Goal: Task Accomplishment & Management: Complete application form

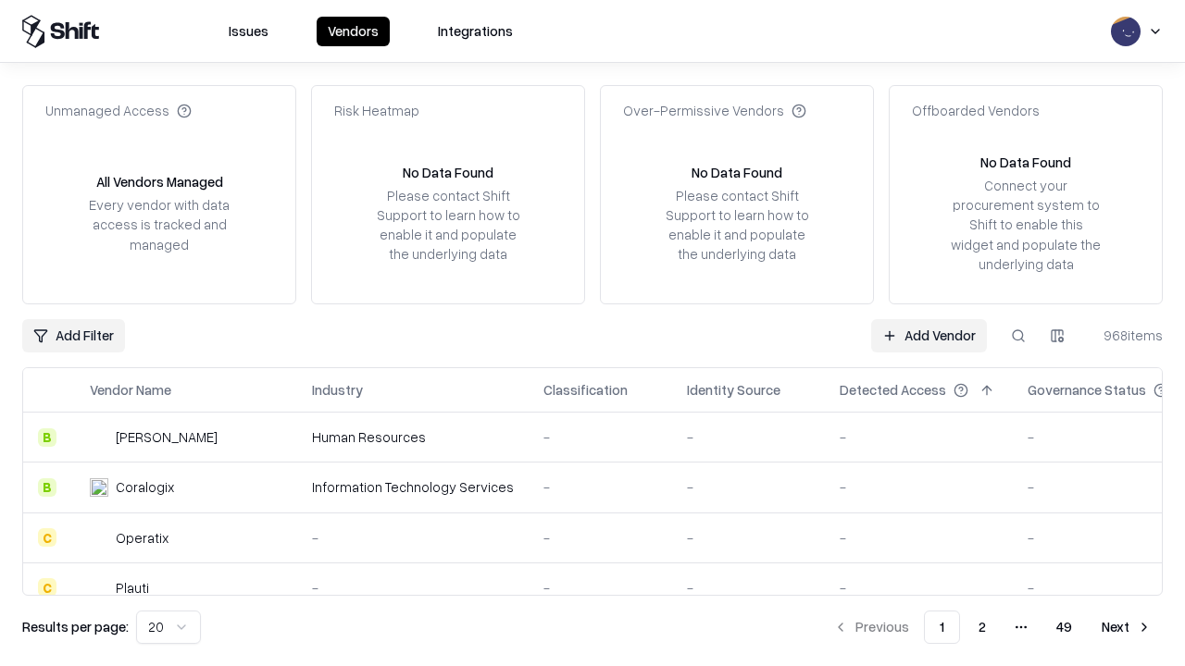
click at [928, 335] on link "Add Vendor" at bounding box center [929, 335] width 116 height 33
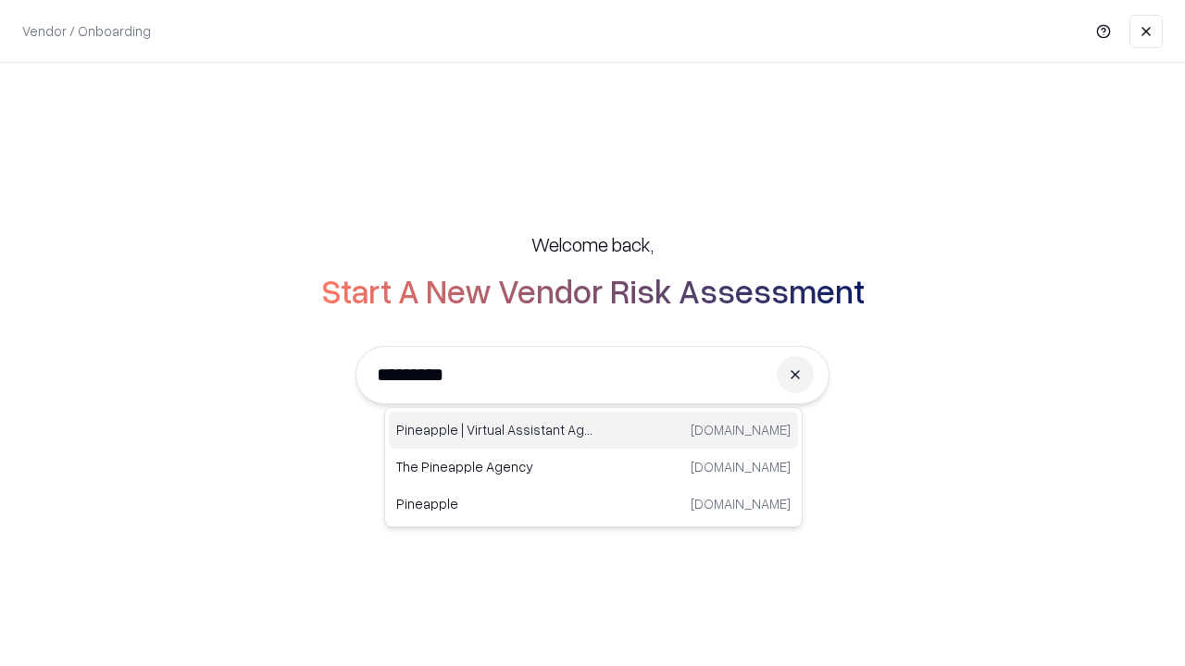
click at [593, 430] on div "Pineapple | Virtual Assistant Agency [DOMAIN_NAME]" at bounding box center [593, 430] width 409 height 37
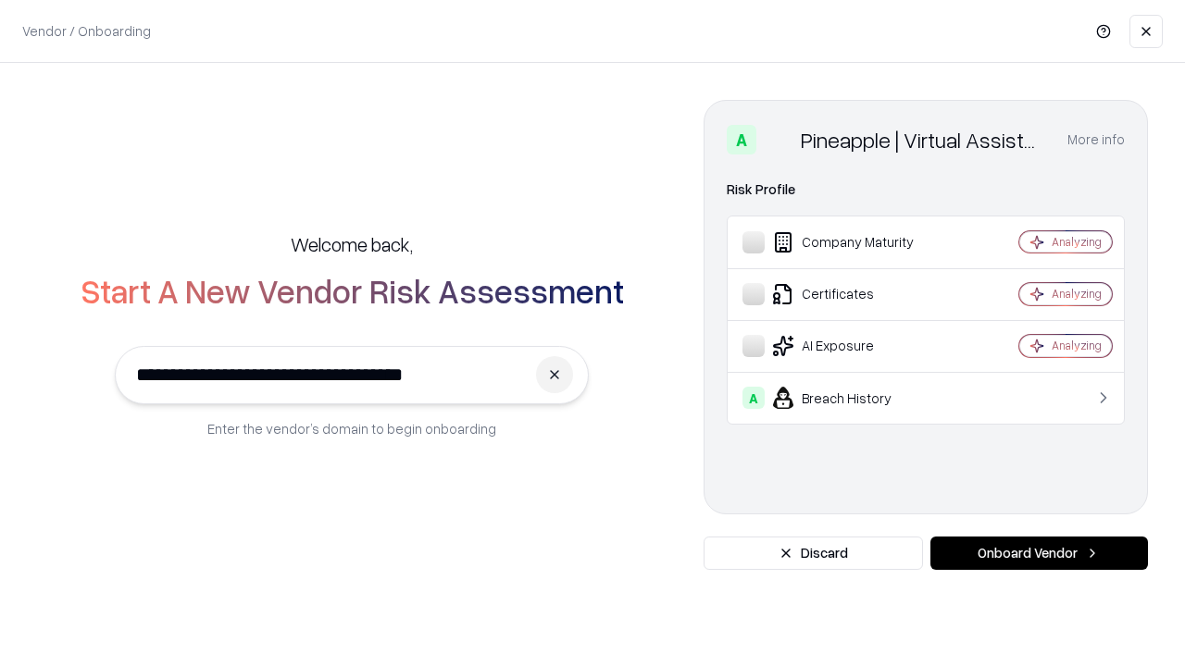
type input "**********"
click at [1039, 554] on button "Onboard Vendor" at bounding box center [1039, 553] width 218 height 33
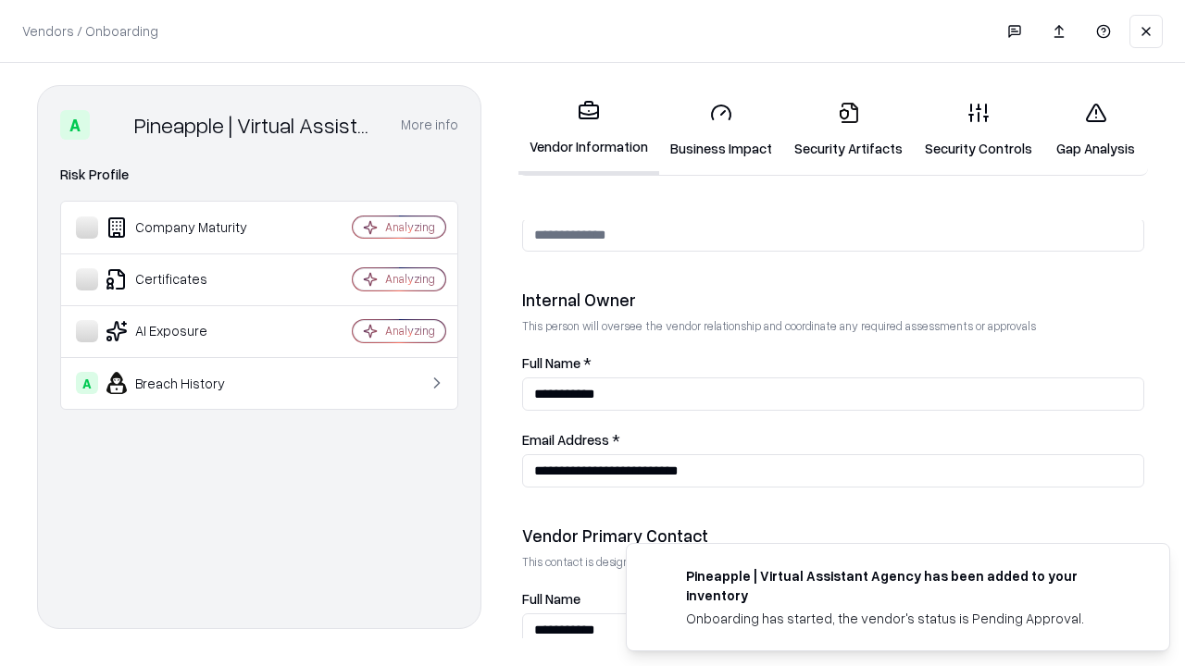
scroll to position [959, 0]
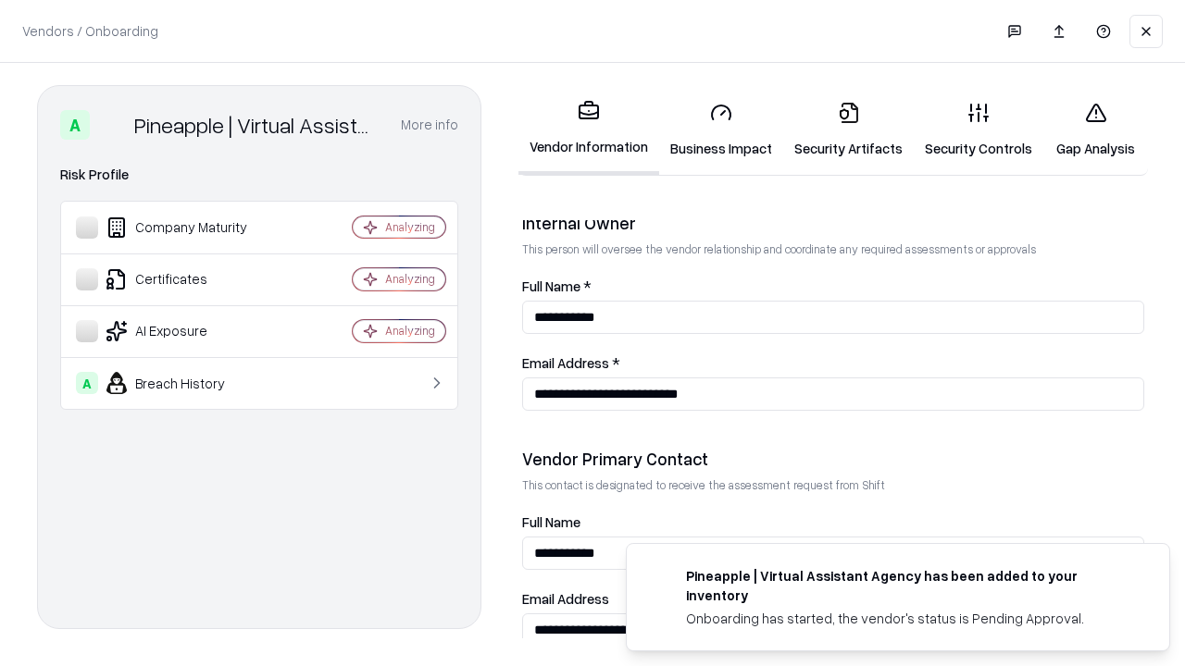
click at [848, 130] on link "Security Artifacts" at bounding box center [848, 130] width 131 height 86
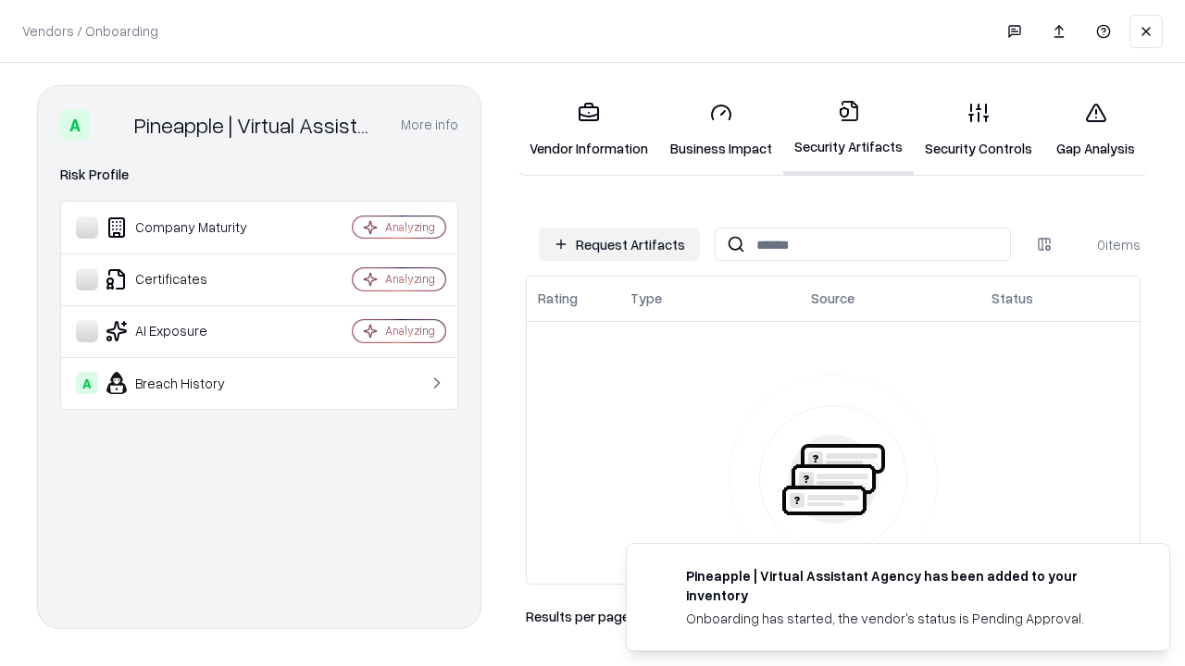
click at [619, 244] on button "Request Artifacts" at bounding box center [619, 244] width 161 height 33
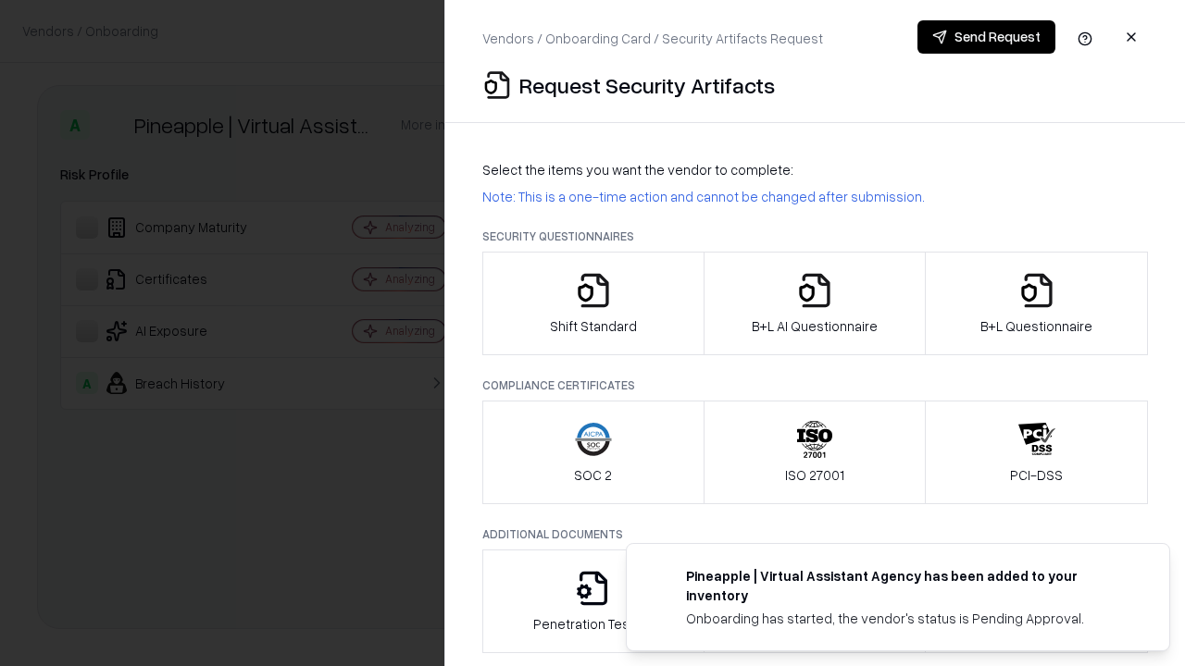
click at [1036, 304] on icon "button" at bounding box center [1036, 290] width 37 height 37
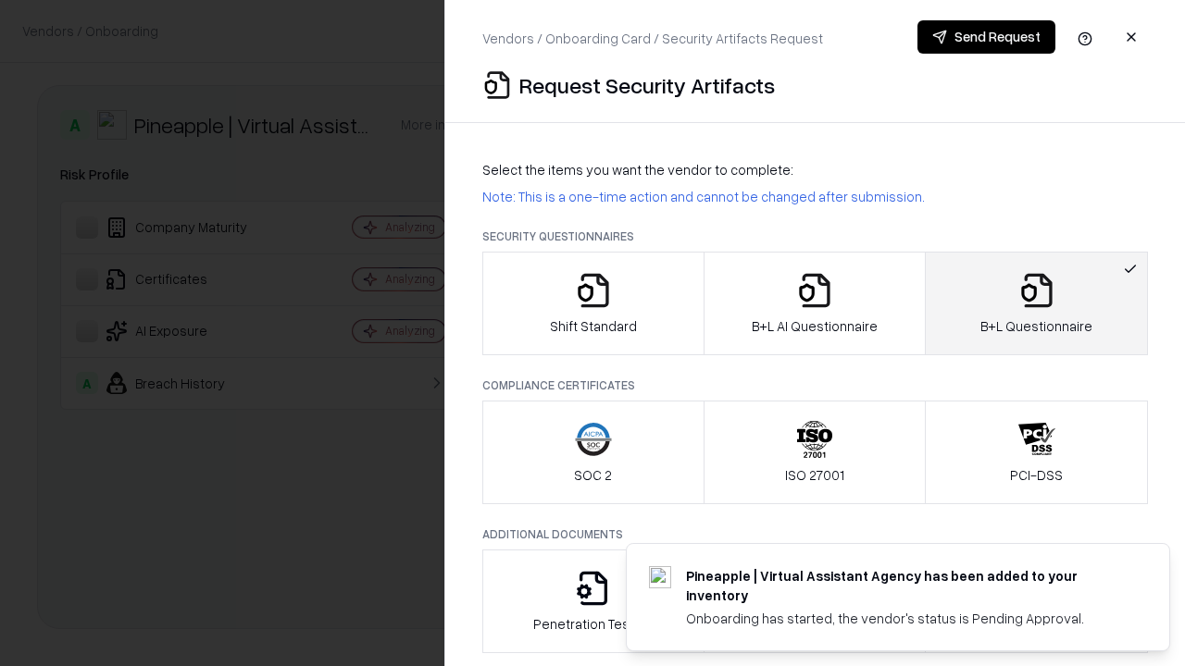
click at [814, 304] on icon "button" at bounding box center [814, 290] width 37 height 37
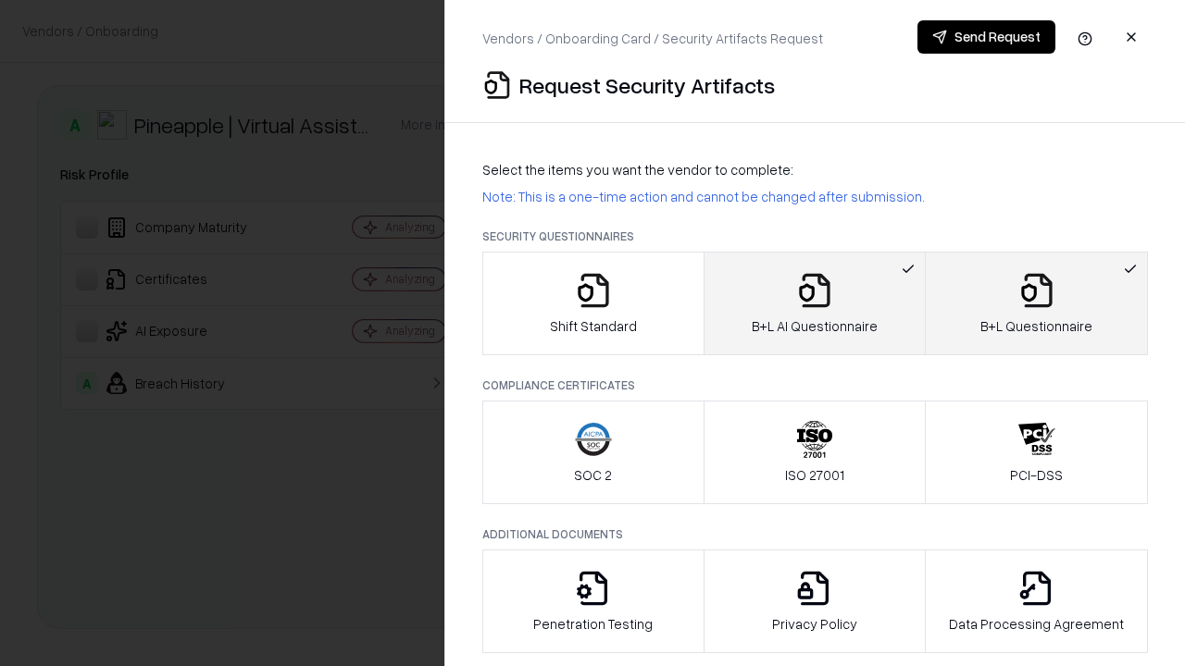
click at [986, 37] on button "Send Request" at bounding box center [986, 36] width 138 height 33
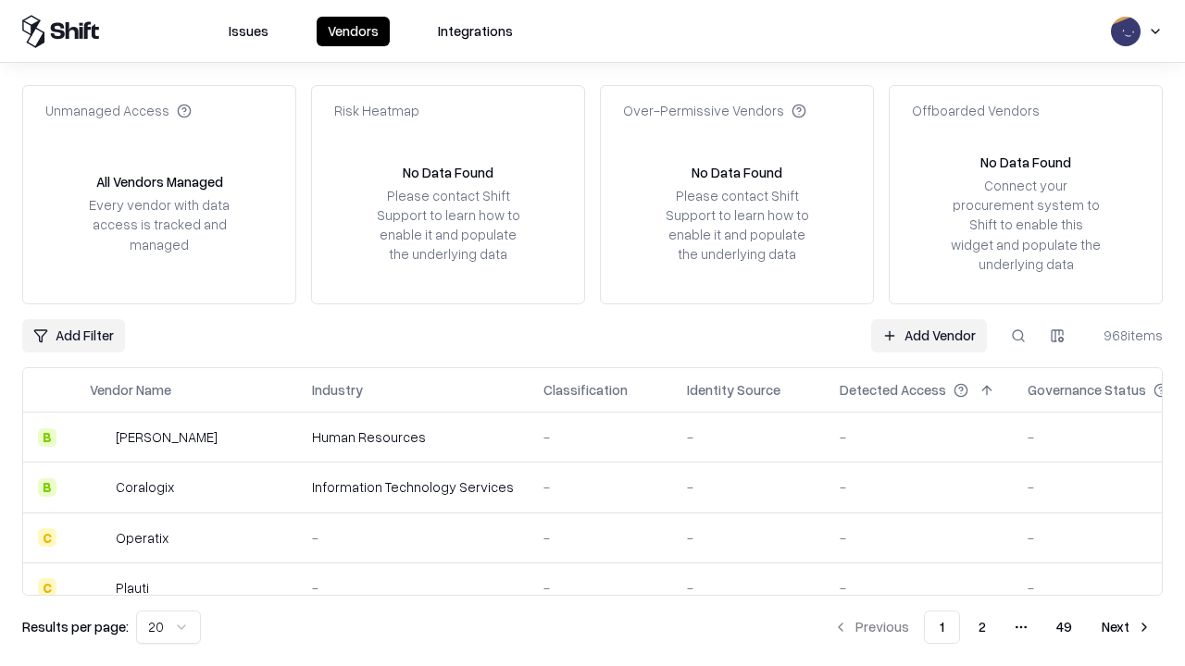
click at [1018, 335] on button at bounding box center [1018, 335] width 33 height 33
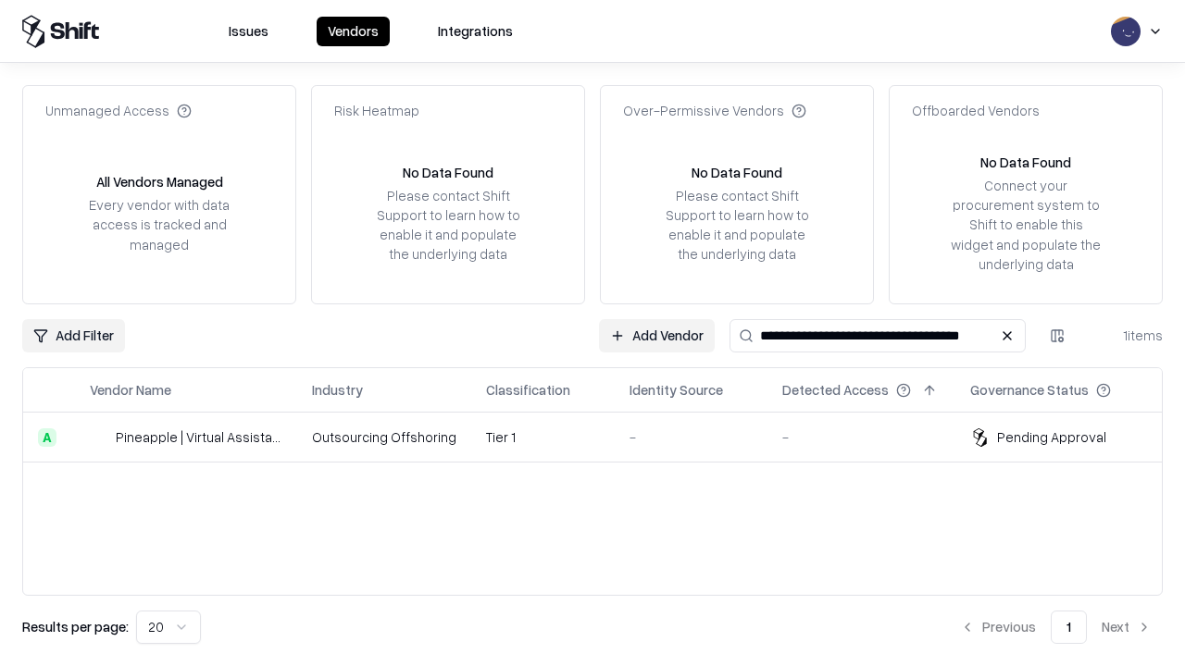
type input "**********"
click at [604, 437] on td "Tier 1" at bounding box center [542, 438] width 143 height 50
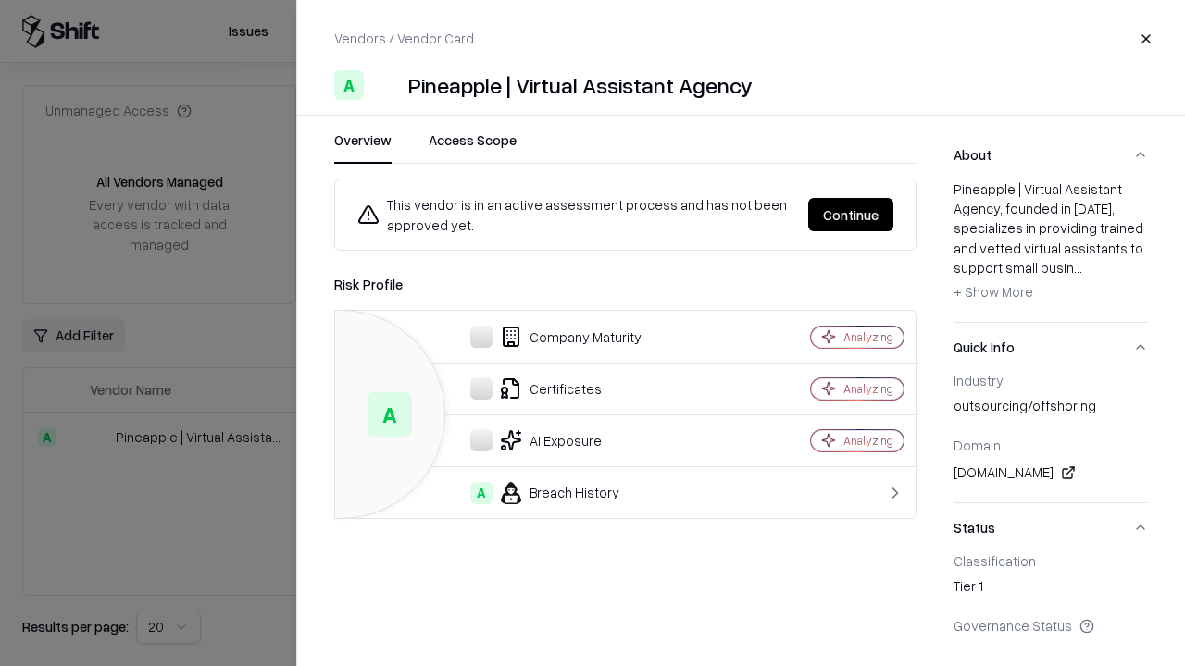
click at [851, 215] on button "Continue" at bounding box center [850, 214] width 85 height 33
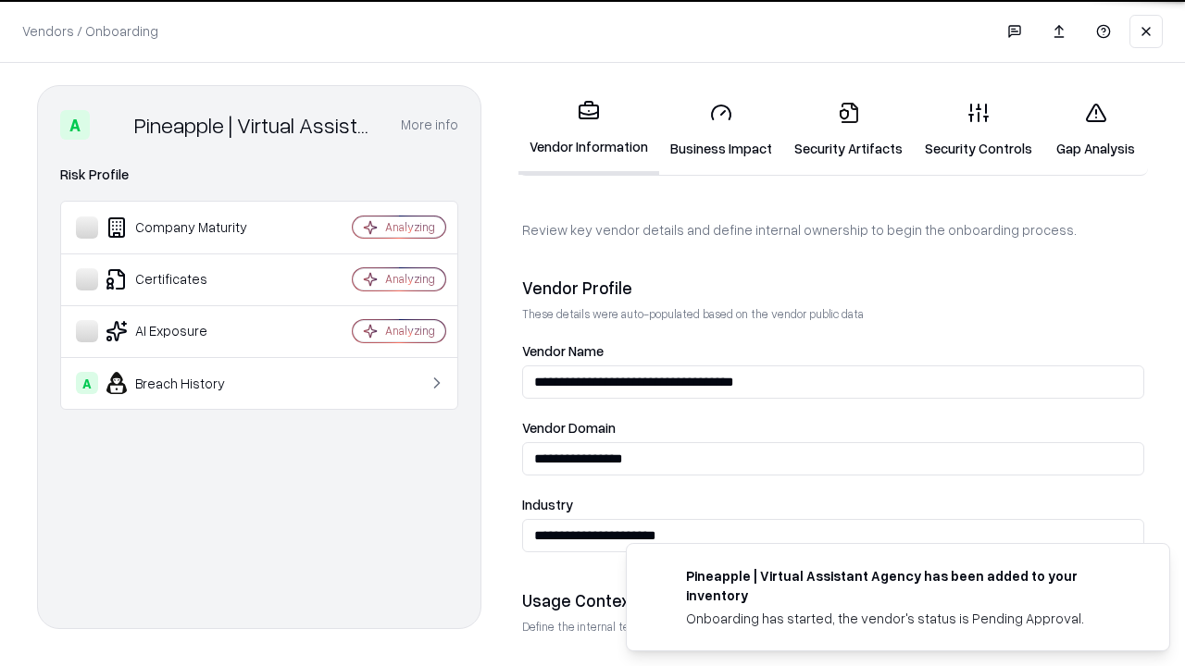
click at [848, 130] on link "Security Artifacts" at bounding box center [848, 130] width 131 height 86
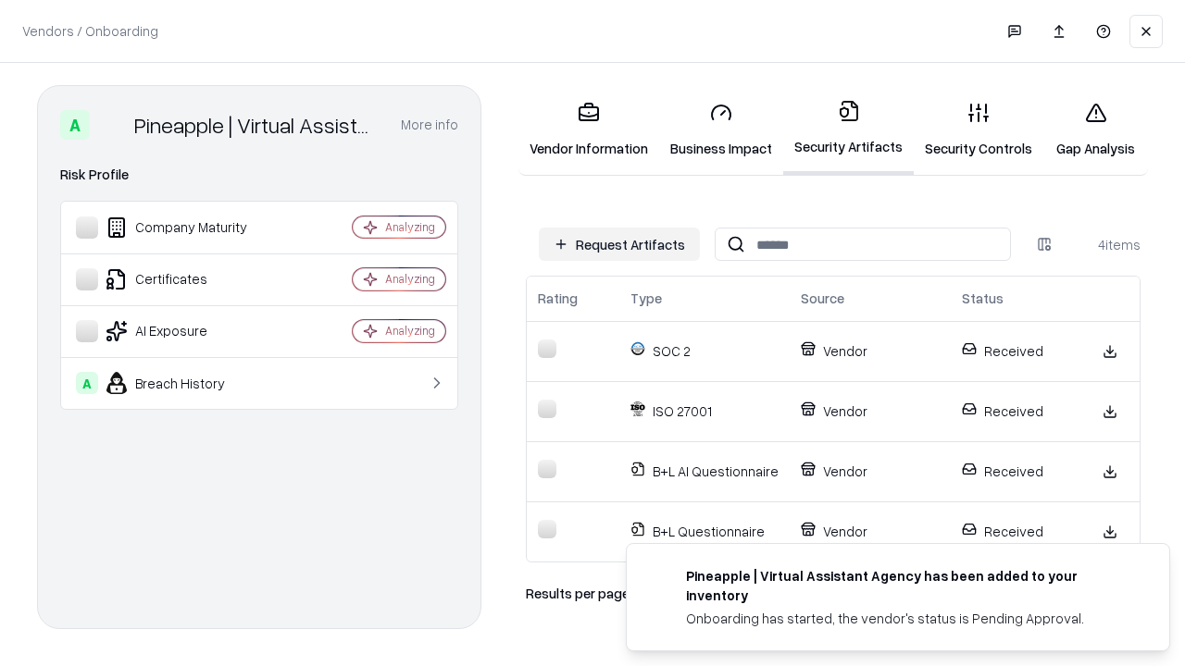
click at [1095, 130] on link "Gap Analysis" at bounding box center [1095, 130] width 105 height 86
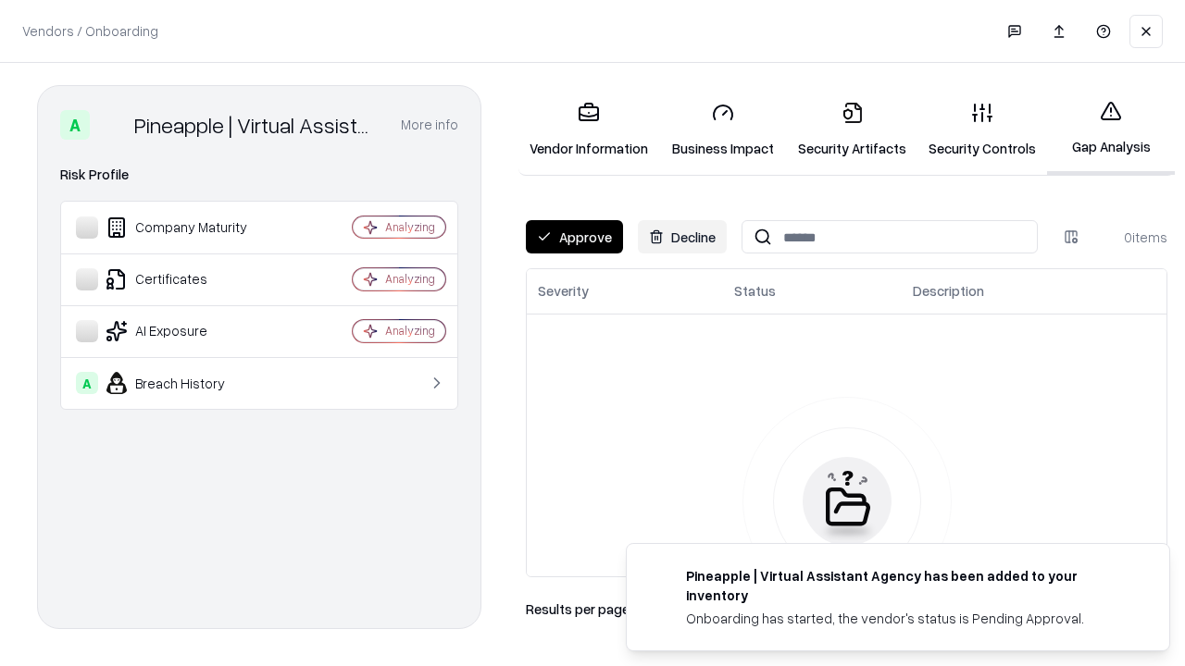
click at [574, 237] on button "Approve" at bounding box center [574, 236] width 97 height 33
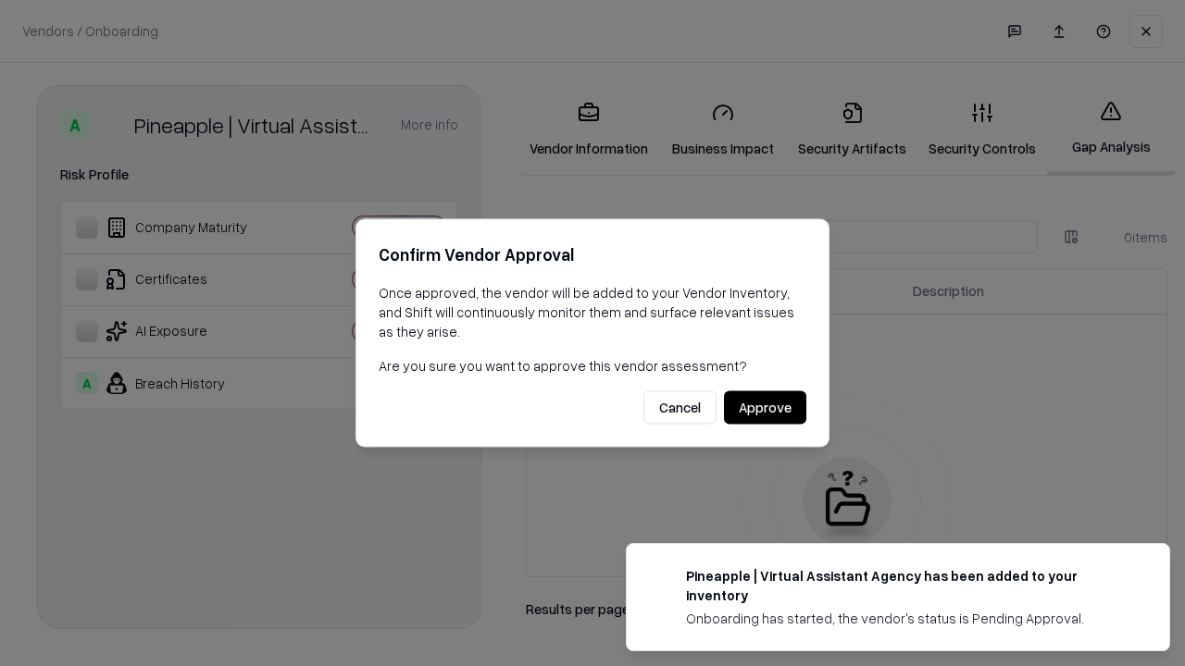
click at [765, 407] on button "Approve" at bounding box center [765, 408] width 82 height 33
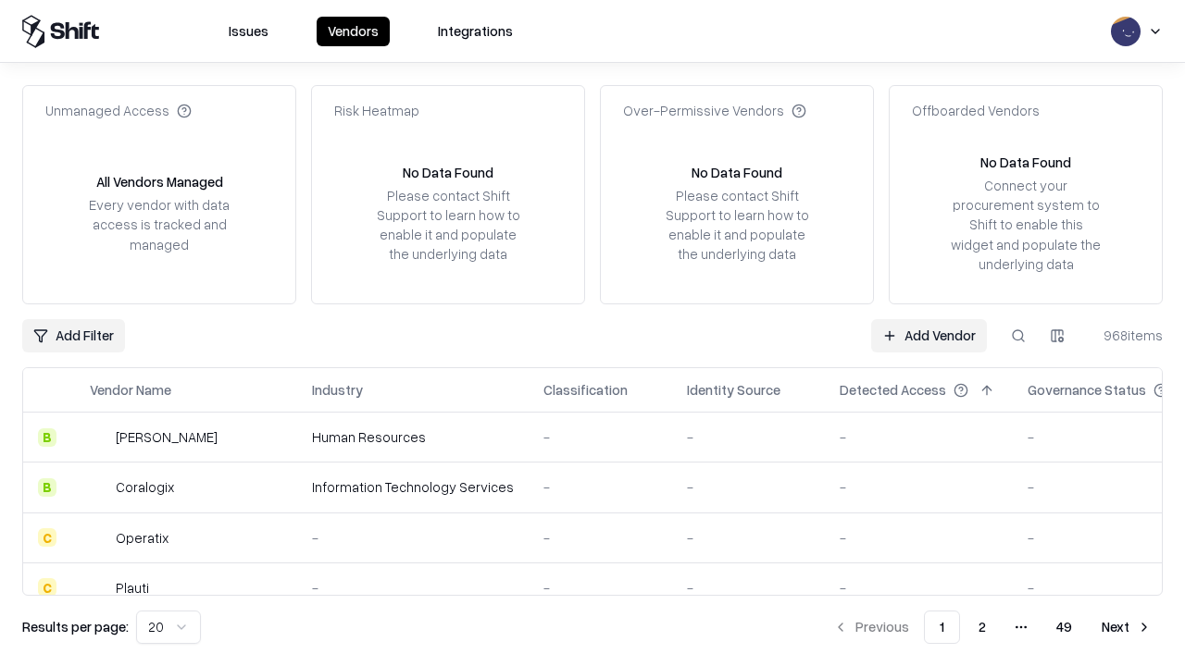
type input "**********"
click at [928, 335] on link "Add Vendor" at bounding box center [929, 335] width 116 height 33
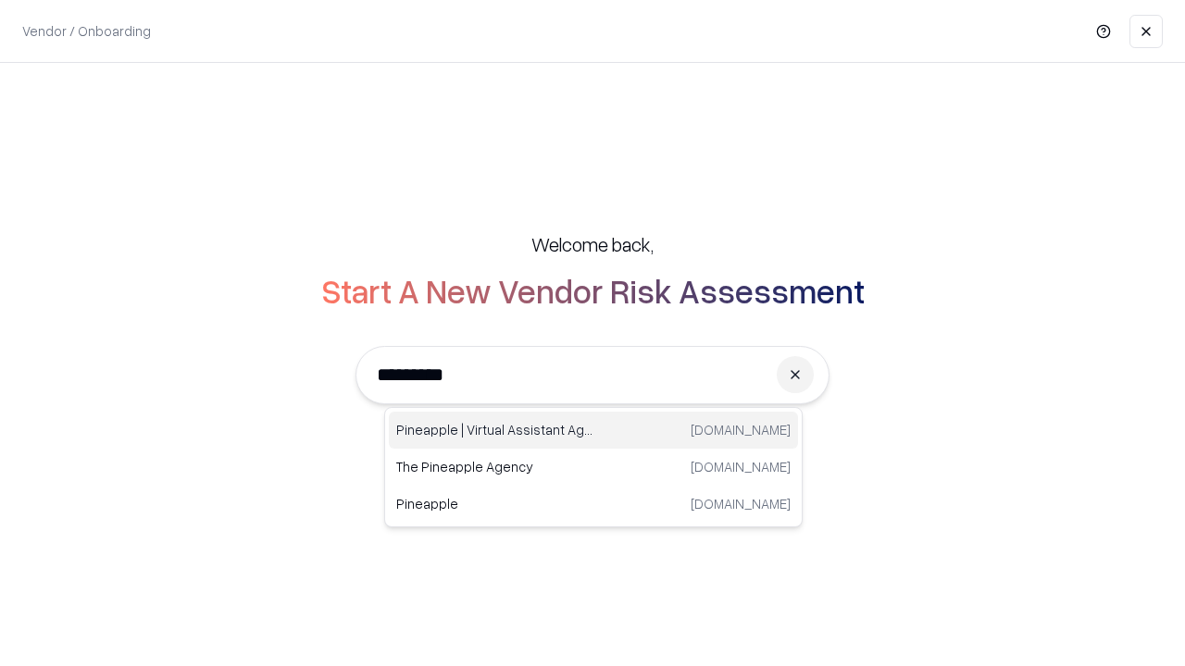
click at [593, 430] on div "Pineapple | Virtual Assistant Agency [DOMAIN_NAME]" at bounding box center [593, 430] width 409 height 37
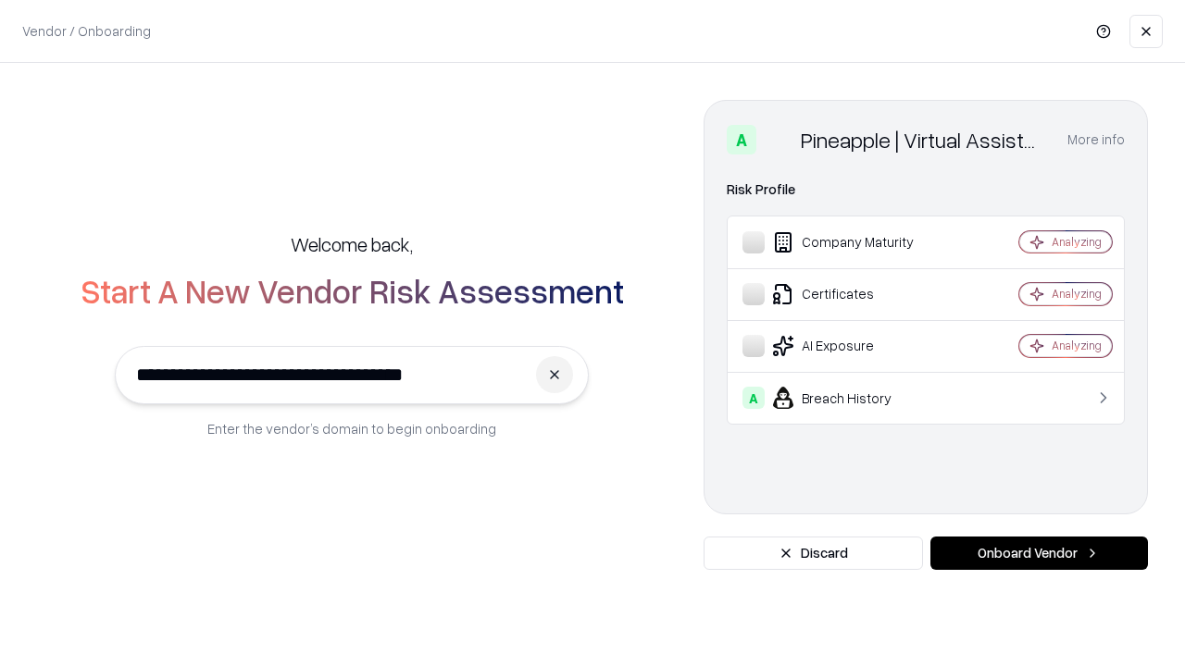
type input "**********"
click at [1039, 554] on button "Onboard Vendor" at bounding box center [1039, 553] width 218 height 33
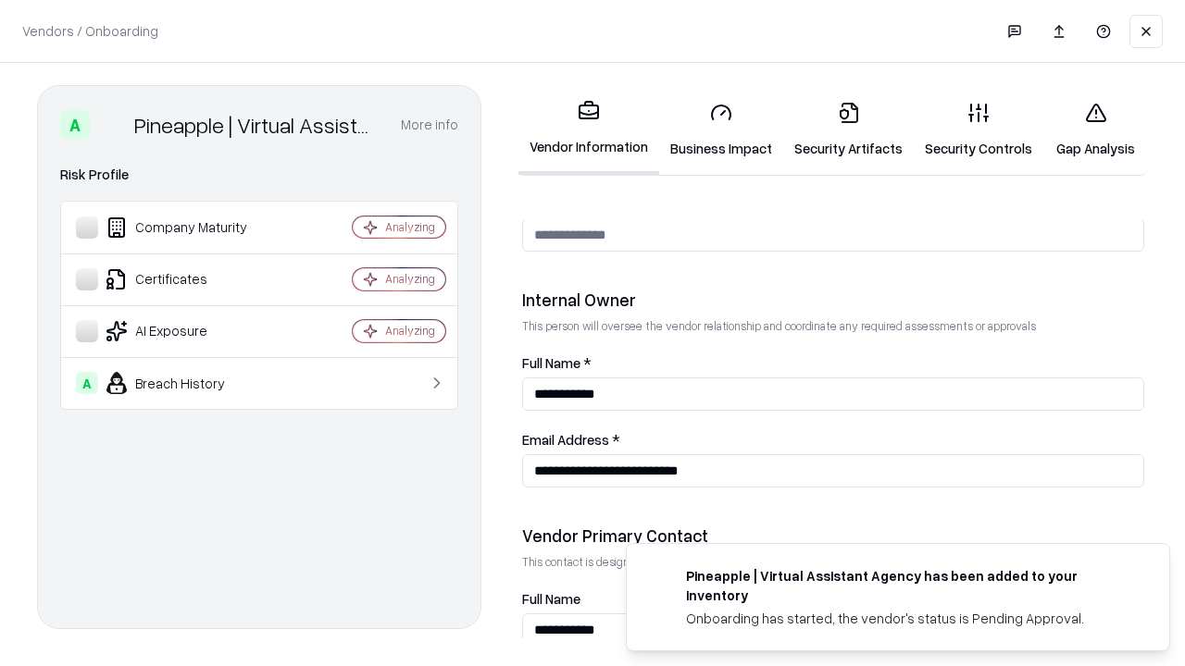
scroll to position [959, 0]
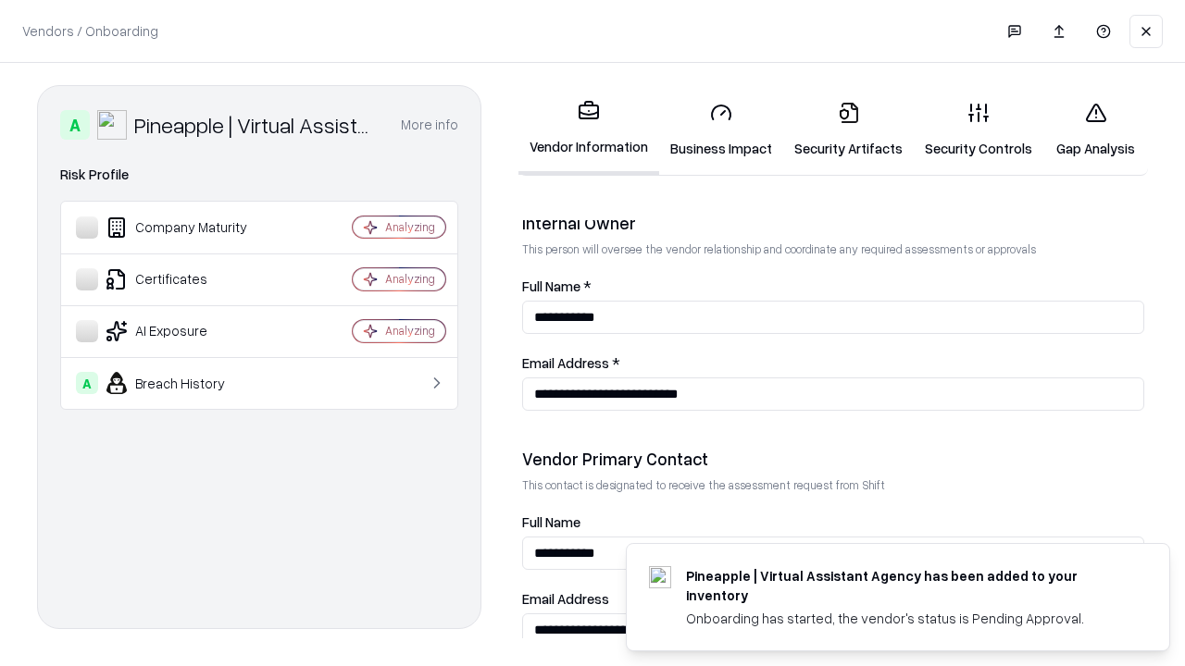
click at [1095, 130] on link "Gap Analysis" at bounding box center [1095, 130] width 105 height 86
